Goal: Transaction & Acquisition: Book appointment/travel/reservation

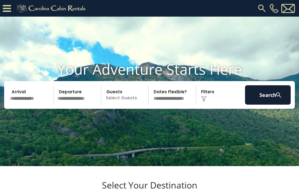
click at [33, 104] on input "text" at bounding box center [31, 94] width 46 height 19
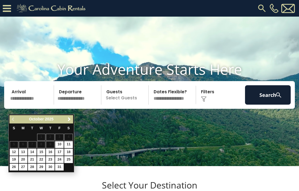
click at [23, 150] on link "13" at bounding box center [23, 151] width 9 height 7
type input "********"
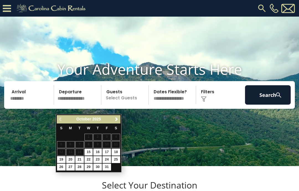
click at [117, 118] on span "Next" at bounding box center [116, 119] width 4 height 4
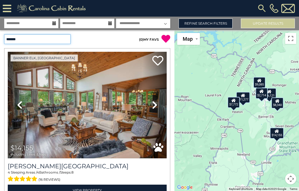
click at [49, 41] on select "**********" at bounding box center [37, 39] width 66 height 10
select select "*********"
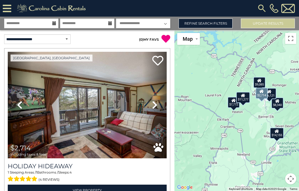
click at [153, 103] on icon at bounding box center [155, 104] width 6 height 9
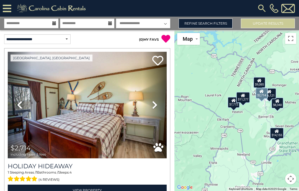
click at [156, 104] on icon at bounding box center [155, 104] width 6 height 9
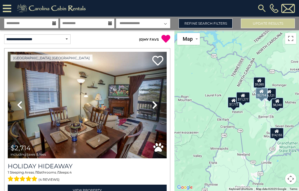
click at [157, 103] on link "Next" at bounding box center [155, 105] width 24 height 106
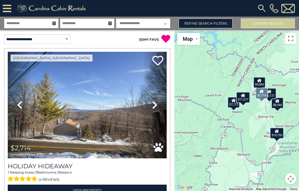
click at [157, 106] on icon at bounding box center [155, 104] width 6 height 9
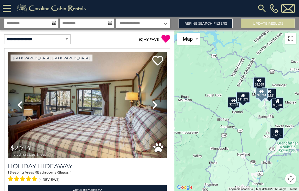
click at [98, 116] on img at bounding box center [87, 105] width 159 height 106
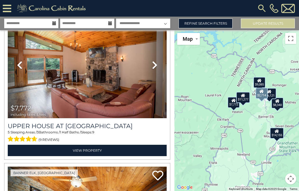
scroll to position [195, 0]
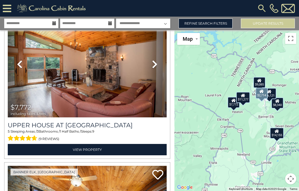
click at [112, 75] on img at bounding box center [87, 64] width 159 height 106
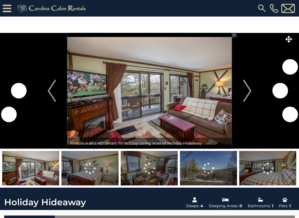
click at [248, 90] on img "Next" at bounding box center [247, 91] width 8 height 22
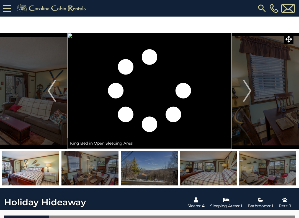
click at [247, 91] on img "Next" at bounding box center [247, 91] width 8 height 22
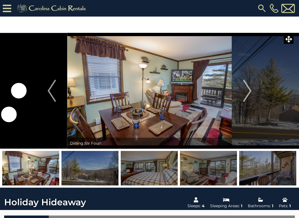
click at [247, 93] on img "Next" at bounding box center [247, 91] width 8 height 22
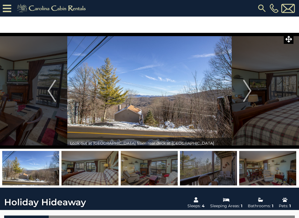
click at [244, 94] on img "Next" at bounding box center [247, 91] width 8 height 22
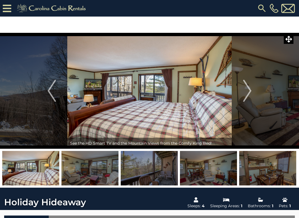
click at [241, 97] on button "Next" at bounding box center [246, 91] width 31 height 116
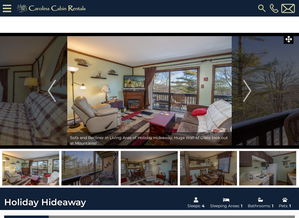
click at [240, 96] on button "Next" at bounding box center [246, 91] width 31 height 116
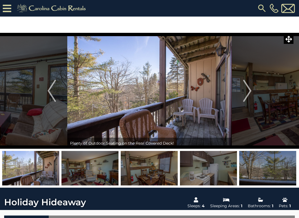
click at [243, 95] on img "Next" at bounding box center [247, 91] width 8 height 22
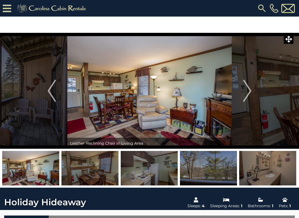
click at [244, 93] on img "Next" at bounding box center [247, 91] width 8 height 22
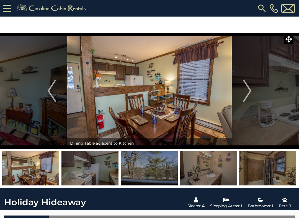
click at [245, 91] on img "Next" at bounding box center [247, 91] width 8 height 22
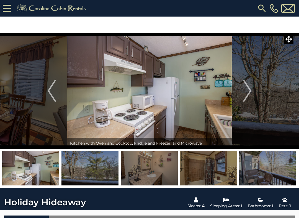
click at [246, 91] on img "Next" at bounding box center [247, 91] width 8 height 22
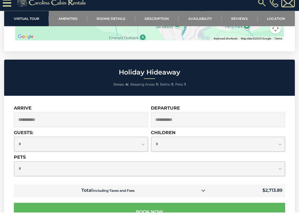
scroll to position [1457, 0]
click at [179, 120] on input "**********" at bounding box center [218, 125] width 134 height 15
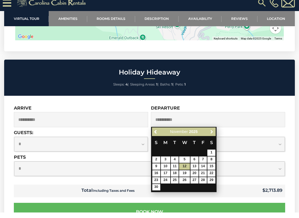
click at [213, 135] on span "Next" at bounding box center [211, 137] width 4 height 4
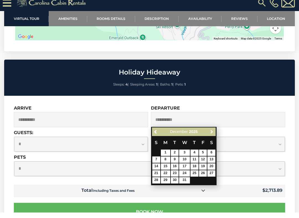
click at [210, 135] on span "Next" at bounding box center [211, 137] width 4 height 4
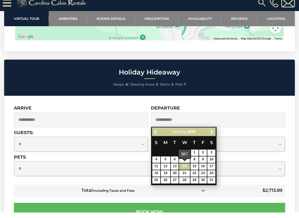
click at [185, 169] on link "14" at bounding box center [184, 172] width 11 height 6
type input "**********"
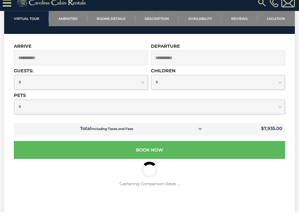
scroll to position [1519, 0]
click at [202, 132] on icon at bounding box center [200, 134] width 4 height 4
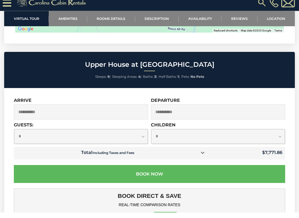
scroll to position [1635, 0]
click at [185, 119] on input "**********" at bounding box center [218, 117] width 134 height 15
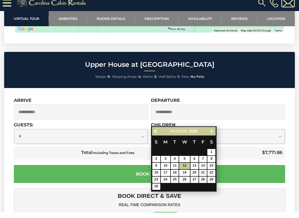
click at [210, 135] on span "Next" at bounding box center [211, 137] width 4 height 4
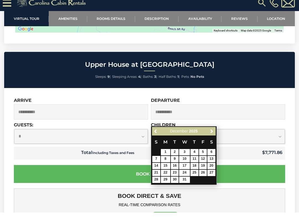
click at [208, 134] on link "Next" at bounding box center [211, 137] width 7 height 7
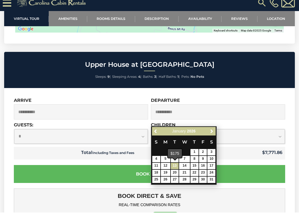
click at [173, 169] on link "13" at bounding box center [175, 172] width 8 height 6
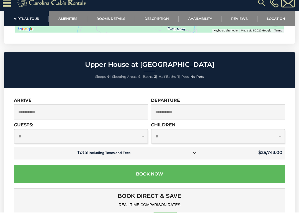
click at [195, 159] on icon at bounding box center [194, 158] width 4 height 4
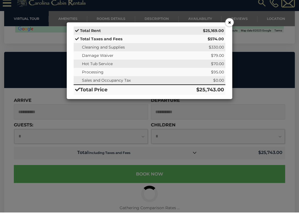
click at [227, 24] on button "×" at bounding box center [229, 28] width 8 height 8
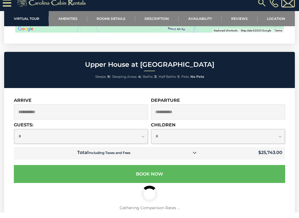
click at [188, 119] on input "**********" at bounding box center [218, 117] width 134 height 15
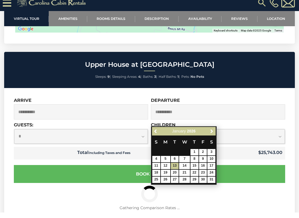
click at [184, 169] on link "14" at bounding box center [184, 172] width 11 height 6
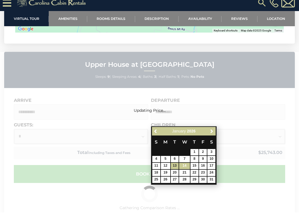
type input "**********"
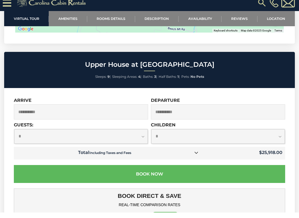
click at [198, 158] on icon at bounding box center [196, 158] width 4 height 4
